Goal: Task Accomplishment & Management: Use online tool/utility

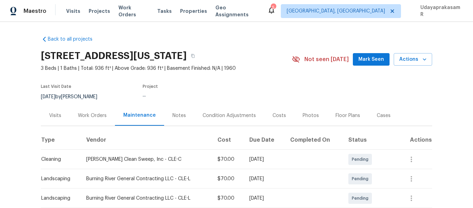
scroll to position [69, 0]
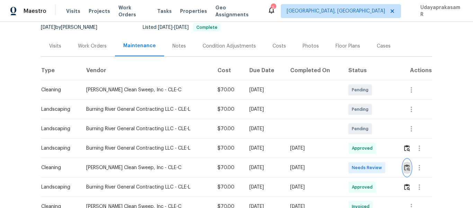
click at [404, 166] on img "button" at bounding box center [407, 167] width 6 height 7
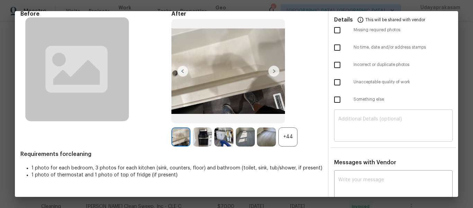
scroll to position [0, 0]
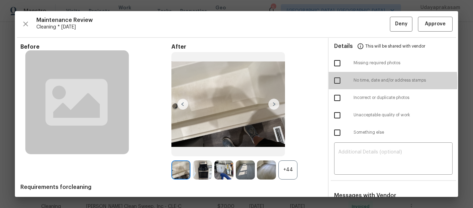
click at [337, 82] on input "checkbox" at bounding box center [337, 80] width 15 height 15
checkbox input "true"
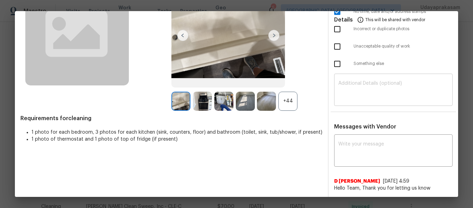
scroll to position [69, 0]
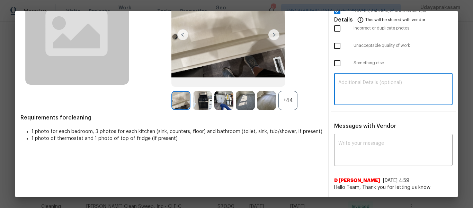
click at [353, 89] on textarea at bounding box center [394, 89] width 110 height 19
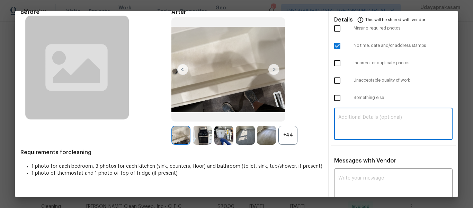
paste textarea "Maintenance Audit Team: Hello! Unfortunately this cleaning visit completed on 0…"
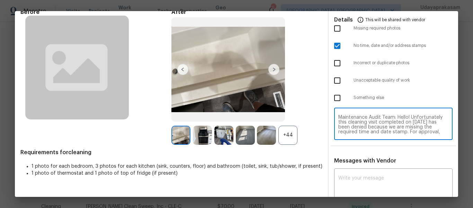
scroll to position [69, 0]
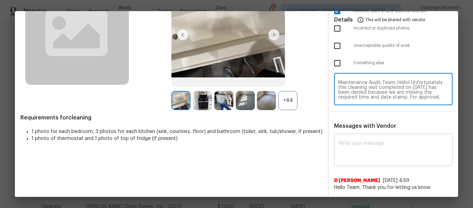
type textarea "Maintenance Audit Team: Hello! Unfortunately this cleaning visit completed on 0…"
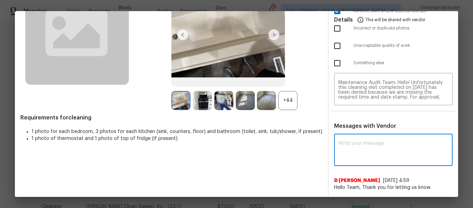
click at [380, 144] on textarea at bounding box center [394, 150] width 110 height 19
paste textarea "Maintenance Audit Team: Hello! Unfortunately this cleaning visit completed on 0…"
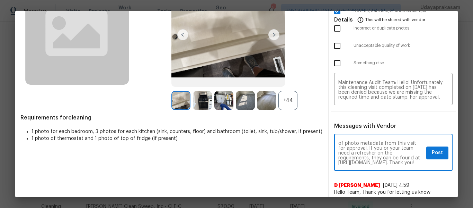
scroll to position [44, 0]
type textarea "Maintenance Audit Team: Hello! Unfortunately this cleaning visit completed on 0…"
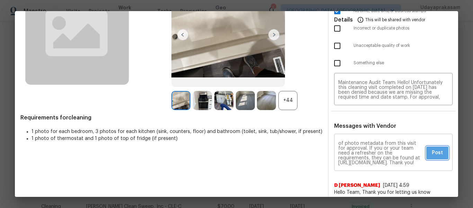
click at [433, 155] on span "Post" at bounding box center [437, 152] width 11 height 9
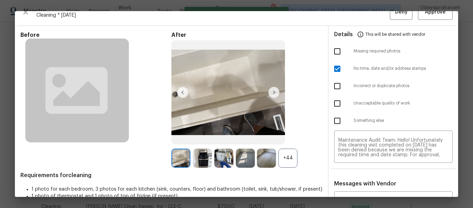
scroll to position [0, 0]
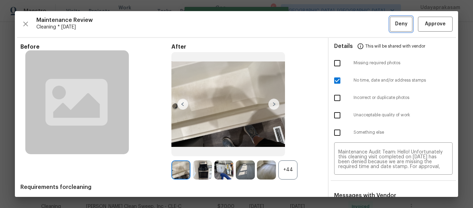
click at [396, 29] on button "Deny" at bounding box center [401, 24] width 23 height 15
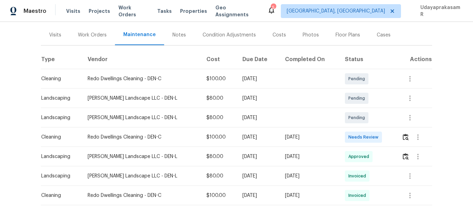
scroll to position [104, 0]
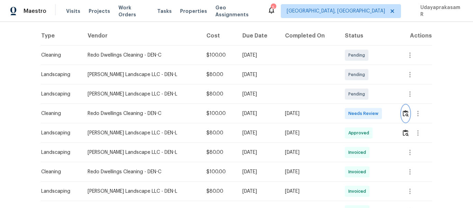
click at [403, 111] on img "button" at bounding box center [406, 113] width 6 height 7
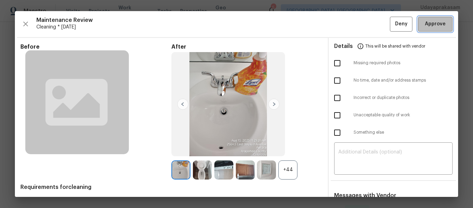
click at [425, 28] on span "Approve" at bounding box center [435, 24] width 21 height 9
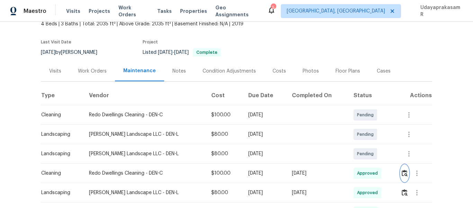
scroll to position [0, 0]
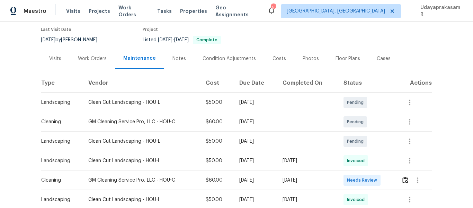
scroll to position [69, 0]
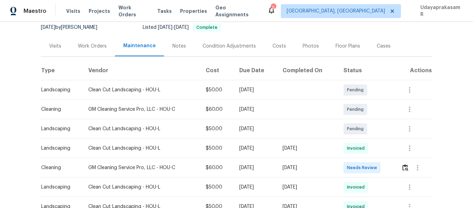
click at [410, 172] on div at bounding box center [418, 167] width 17 height 17
click at [407, 170] on img "button" at bounding box center [406, 167] width 6 height 7
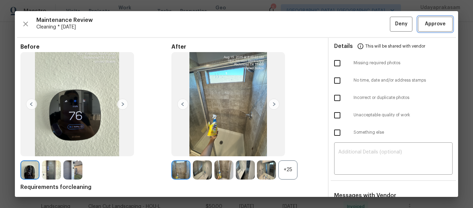
click at [432, 27] on span "Approve" at bounding box center [435, 24] width 21 height 9
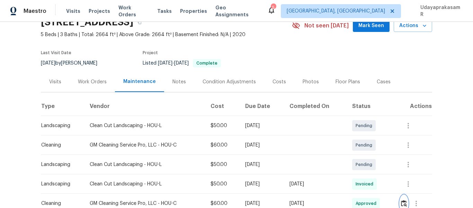
scroll to position [0, 0]
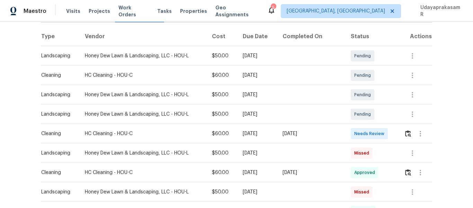
scroll to position [104, 0]
click at [405, 132] on img "button" at bounding box center [408, 132] width 6 height 7
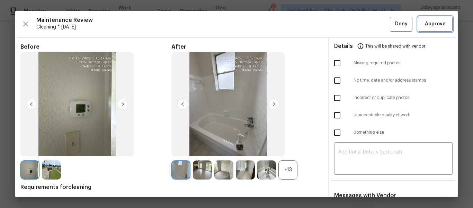
click at [432, 23] on span "Approve" at bounding box center [435, 24] width 21 height 9
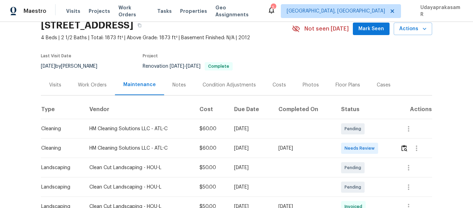
scroll to position [104, 0]
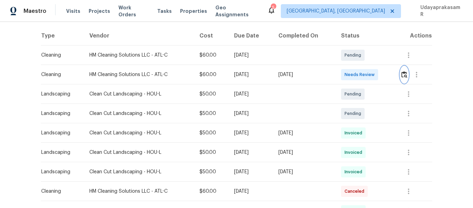
click at [405, 75] on img "button" at bounding box center [405, 74] width 6 height 7
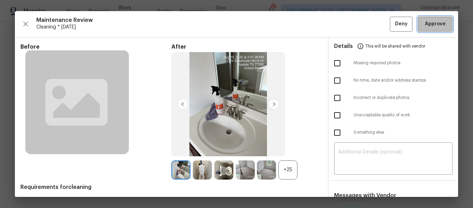
click at [429, 27] on span "Approve" at bounding box center [435, 24] width 21 height 9
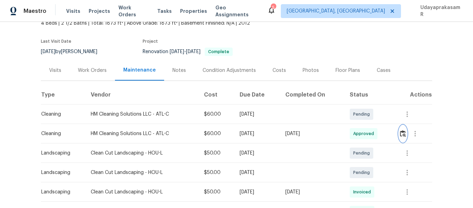
scroll to position [0, 0]
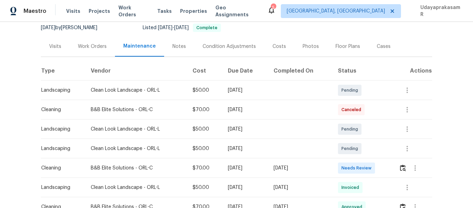
scroll to position [69, 0]
click at [405, 169] on img "button" at bounding box center [403, 167] width 6 height 7
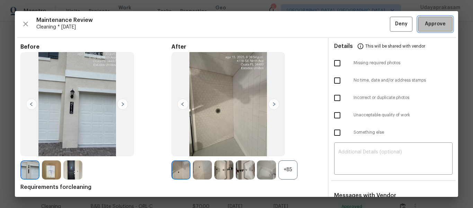
click at [428, 25] on span "Approve" at bounding box center [435, 24] width 21 height 9
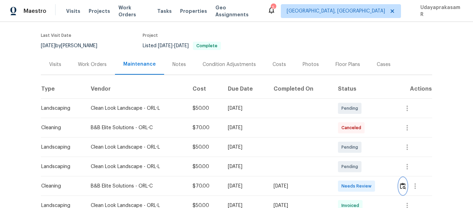
scroll to position [139, 0]
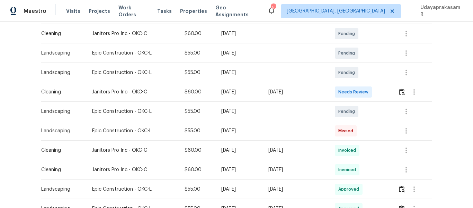
scroll to position [139, 0]
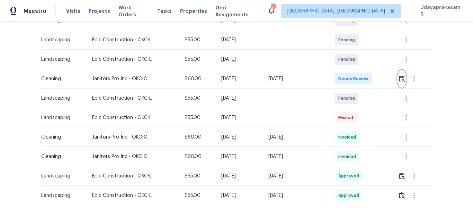
click at [404, 79] on img "button" at bounding box center [402, 78] width 6 height 7
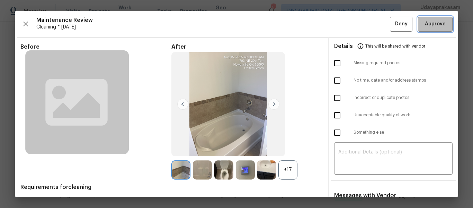
click at [423, 30] on button "Approve" at bounding box center [435, 24] width 35 height 15
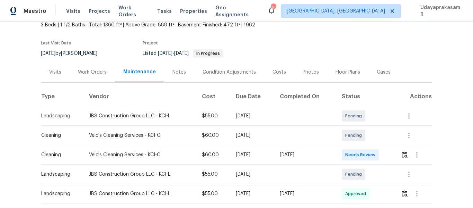
scroll to position [104, 0]
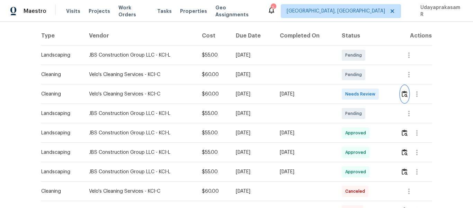
click at [403, 93] on img "button" at bounding box center [405, 93] width 6 height 7
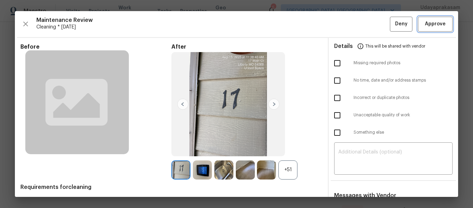
click at [428, 26] on span "Approve" at bounding box center [435, 24] width 21 height 9
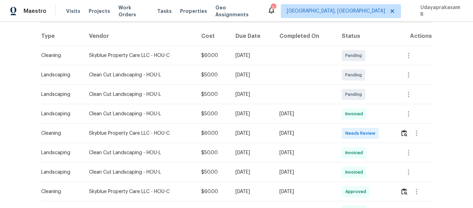
scroll to position [104, 0]
click at [402, 131] on img "button" at bounding box center [405, 132] width 6 height 7
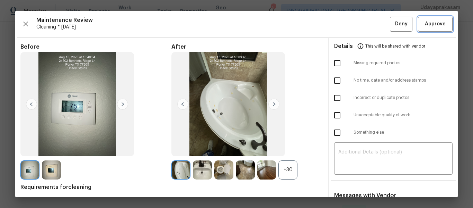
click at [432, 25] on span "Approve" at bounding box center [435, 24] width 21 height 9
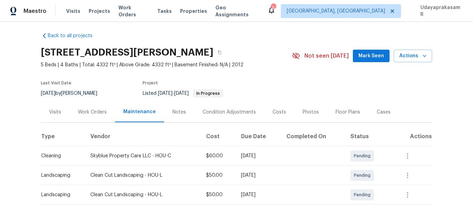
scroll to position [0, 0]
